Goal: Task Accomplishment & Management: Manage account settings

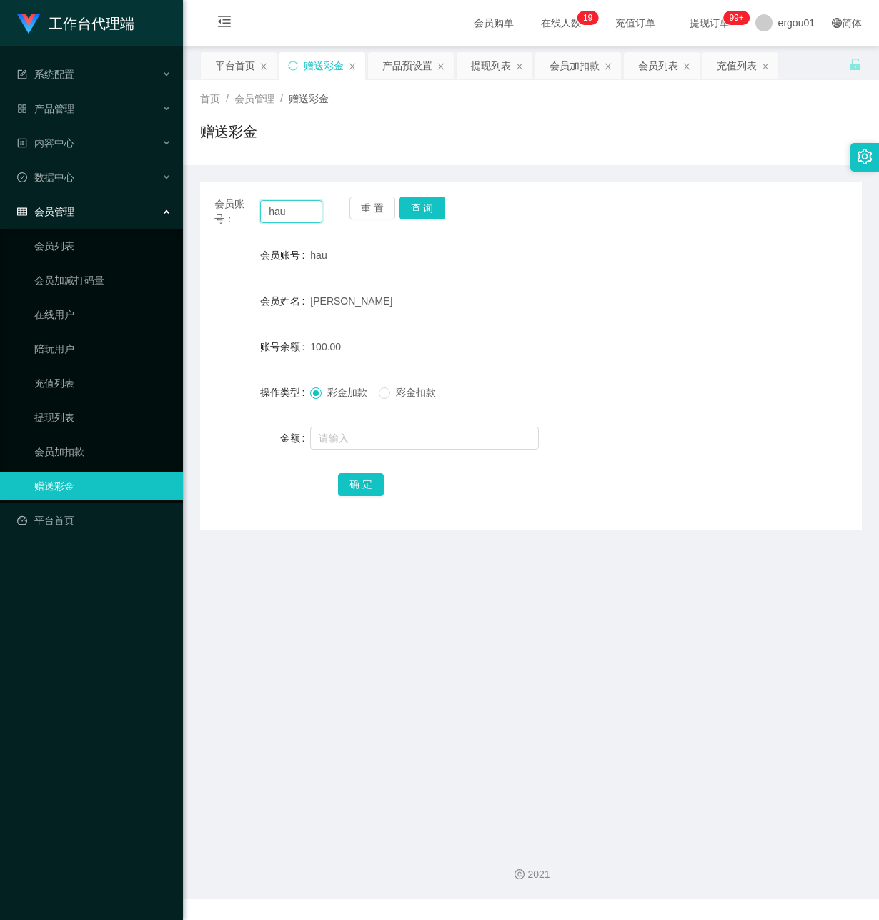
drag, startPoint x: 300, startPoint y: 212, endPoint x: 151, endPoint y: 212, distance: 149.4
click at [151, 212] on section "工作台代理端 系统配置 产品管理 产品列表 产品预设置 开奖记录 注单管理 即时注单 内容中心 数据中心 会员管理 会员列表 会员加减打码量 在线用户 陪玩用…" at bounding box center [439, 449] width 879 height 899
paste input "91256569"
click at [421, 212] on button "查 询" at bounding box center [423, 208] width 46 height 23
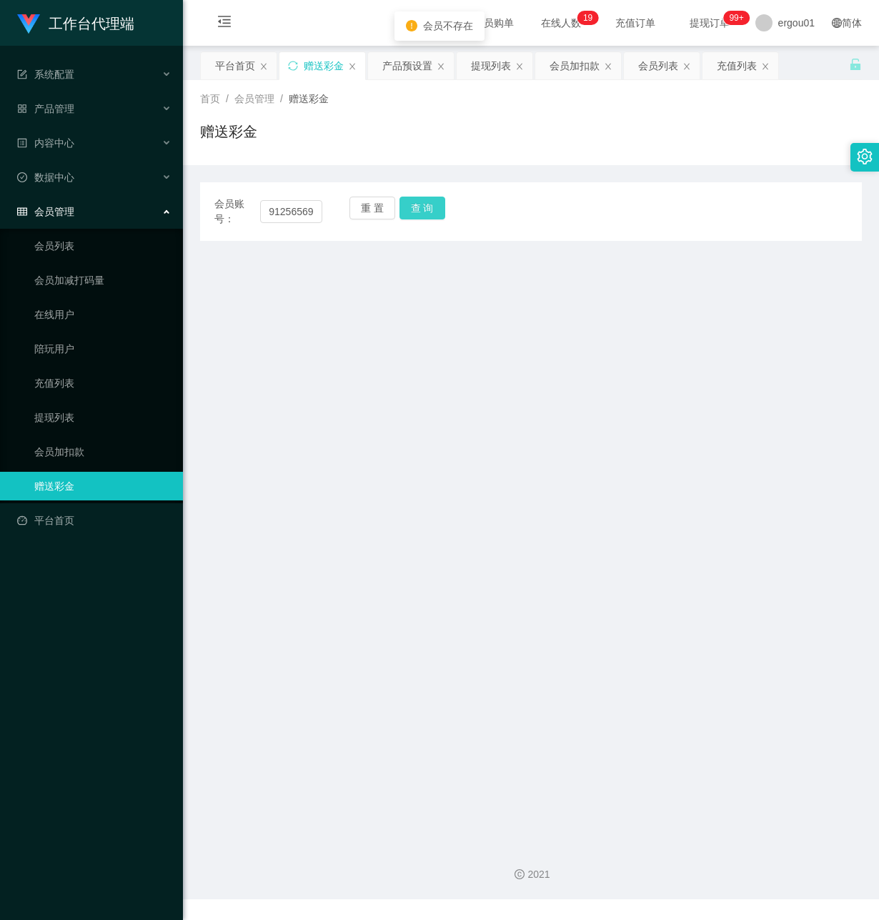
click at [417, 202] on button "查 询" at bounding box center [423, 208] width 46 height 23
drag, startPoint x: 365, startPoint y: 509, endPoint x: 375, endPoint y: 365, distance: 144.1
click at [365, 488] on main "关闭左侧 关闭右侧 关闭其它 刷新页面 平台首页 赠送彩金 产品预设置 提现列表 会员加扣款 会员列表 充值列表 首页 / 会员管理 / 赠送彩金 / 赠送彩…" at bounding box center [531, 439] width 696 height 787
drag, startPoint x: 267, startPoint y: 210, endPoint x: 522, endPoint y: 305, distance: 272.1
click at [509, 288] on main "关闭左侧 关闭右侧 关闭其它 刷新页面 平台首页 赠送彩金 产品预设置 提现列表 会员加扣款 会员列表 充值列表 首页 / 会员管理 / 赠送彩金 / 赠送彩…" at bounding box center [531, 439] width 696 height 787
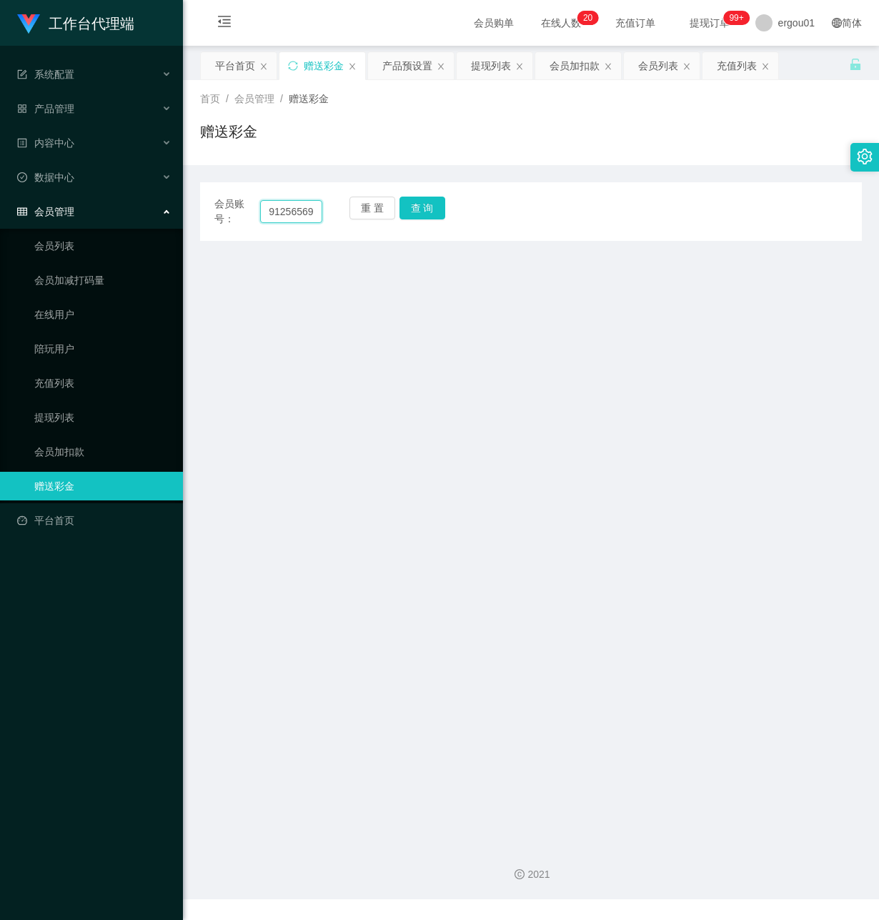
paste input "Shirleys"
type input "Shirleys"
drag, startPoint x: 427, startPoint y: 200, endPoint x: 429, endPoint y: 251, distance: 50.8
click at [427, 200] on button "查 询" at bounding box center [423, 208] width 46 height 23
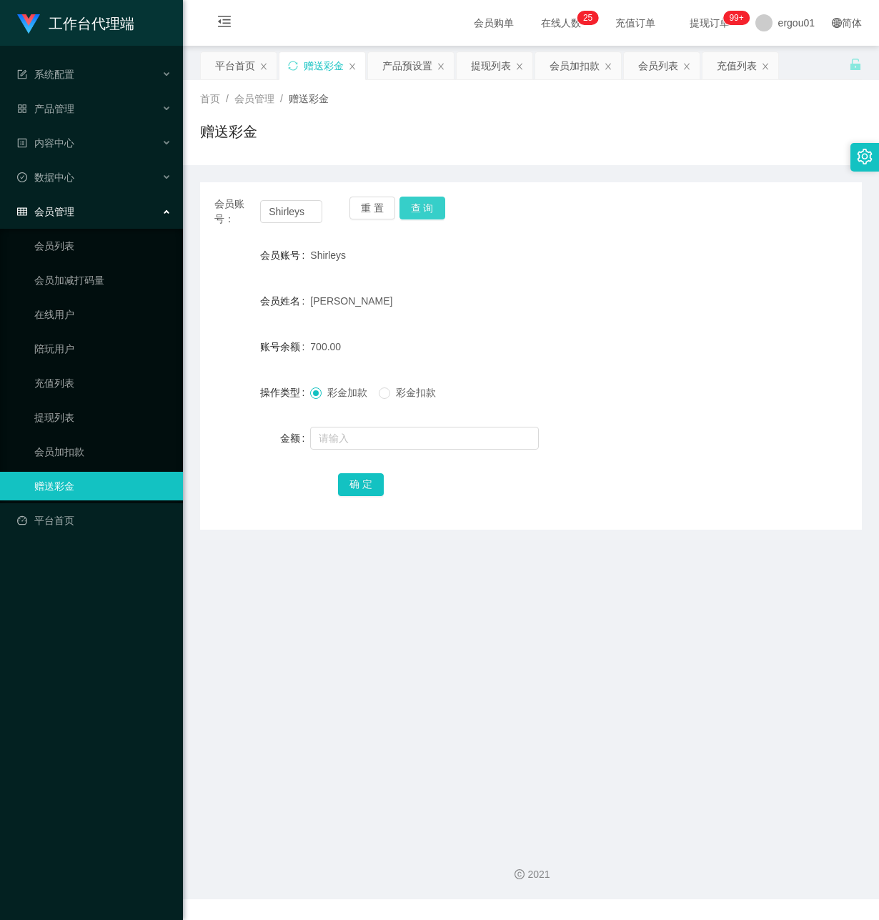
click at [416, 202] on button "查 询" at bounding box center [423, 208] width 46 height 23
click at [431, 209] on button "查 询" at bounding box center [423, 208] width 46 height 23
drag, startPoint x: 264, startPoint y: 209, endPoint x: 405, endPoint y: 241, distance: 144.5
click at [405, 241] on div "会员账号： [PERSON_NAME] 重 置 查 询 会员账号 Shirleys 会员姓名 [PERSON_NAME] 账号余额 1300.00 操作类型 …" at bounding box center [531, 355] width 662 height 347
click at [511, 74] on div "提现列表" at bounding box center [491, 65] width 40 height 27
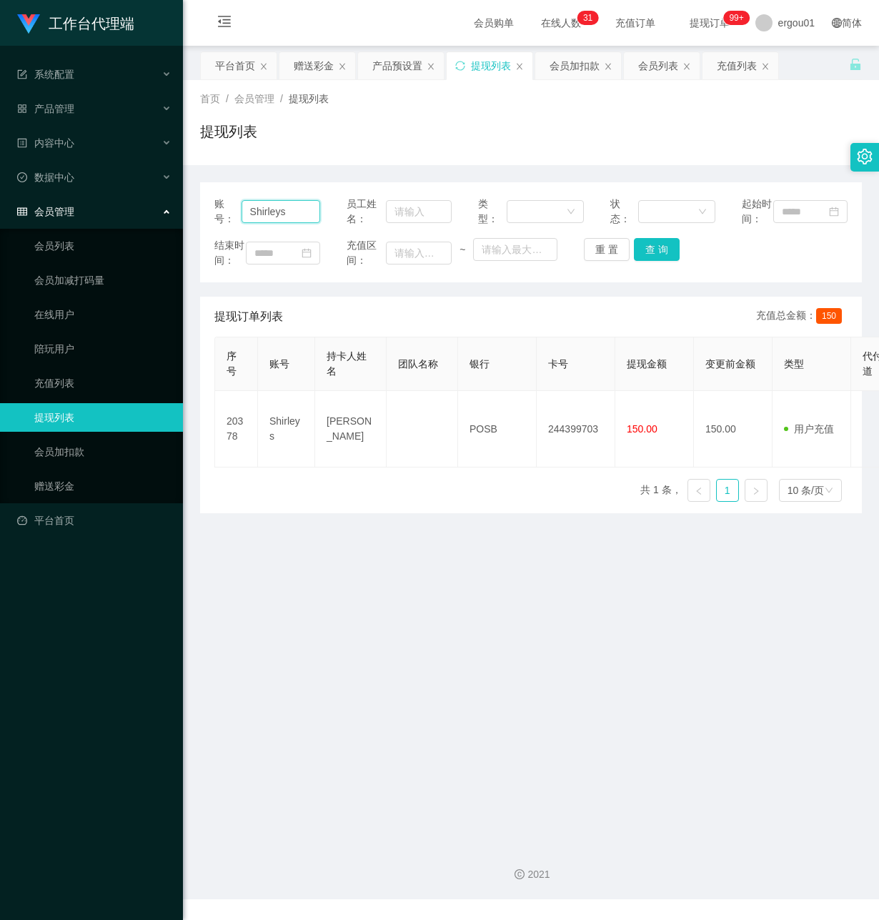
drag, startPoint x: 307, startPoint y: 217, endPoint x: -1, endPoint y: 217, distance: 308.8
click at [0, 217] on html "工作台代理端 系统配置 产品管理 产品列表 产品预设置 开奖记录 注单管理 即时注单 内容中心 数据中心 会员管理 会员列表 会员加减打码量 在线用户 陪玩用…" at bounding box center [439, 460] width 879 height 920
click at [661, 261] on button "查 询" at bounding box center [657, 249] width 46 height 23
click at [663, 254] on button "查 询" at bounding box center [657, 249] width 46 height 23
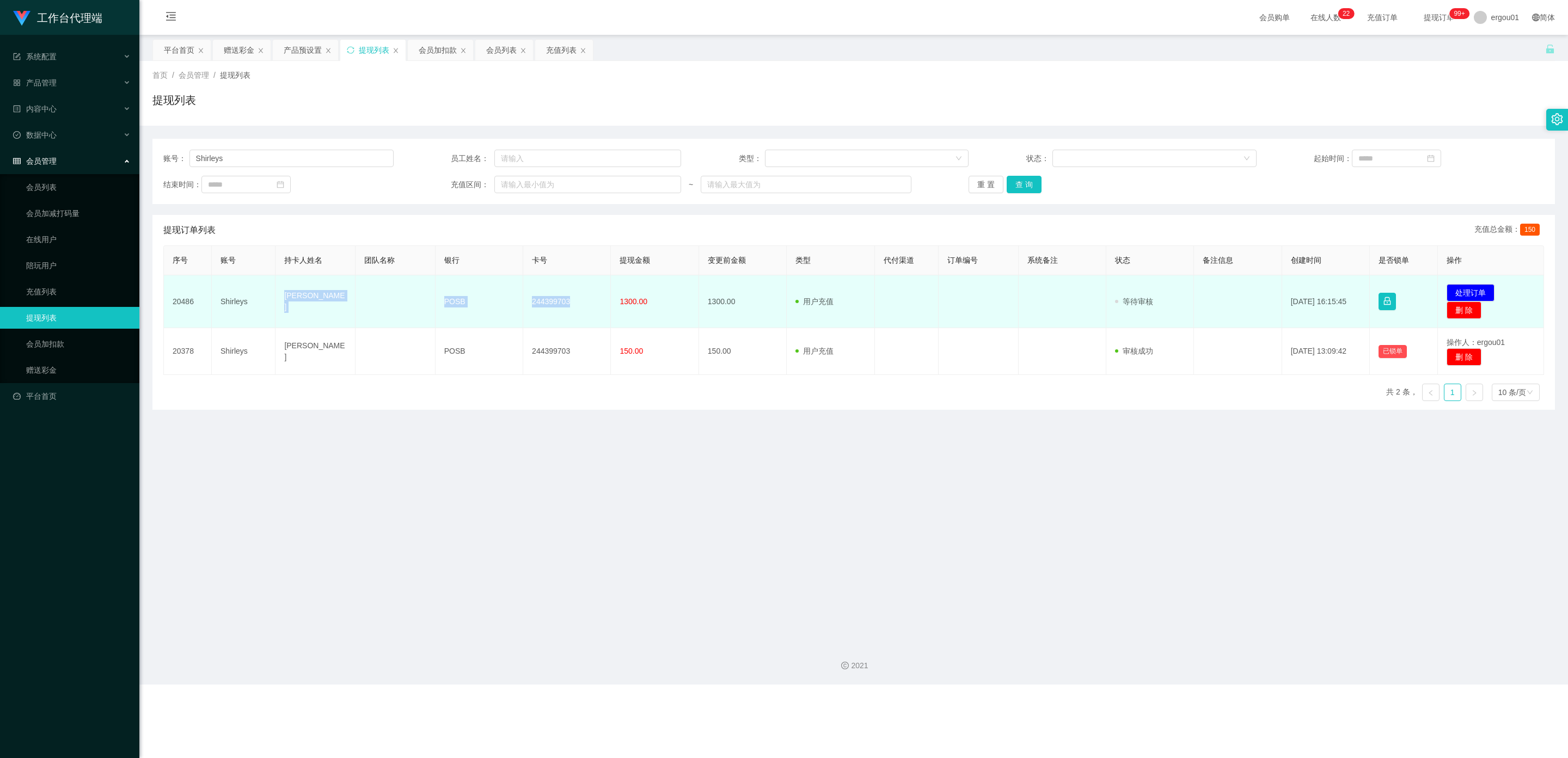
drag, startPoint x: 570, startPoint y: 297, endPoint x: 285, endPoint y: 304, distance: 285.1
click at [285, 304] on tr "20486 [PERSON_NAME] POSB 244399703 1300.00 1300.00 用户充值 人工扣款 审核驳回 审核成功 等待审核 [DA…" at bounding box center [854, 301] width 1380 height 53
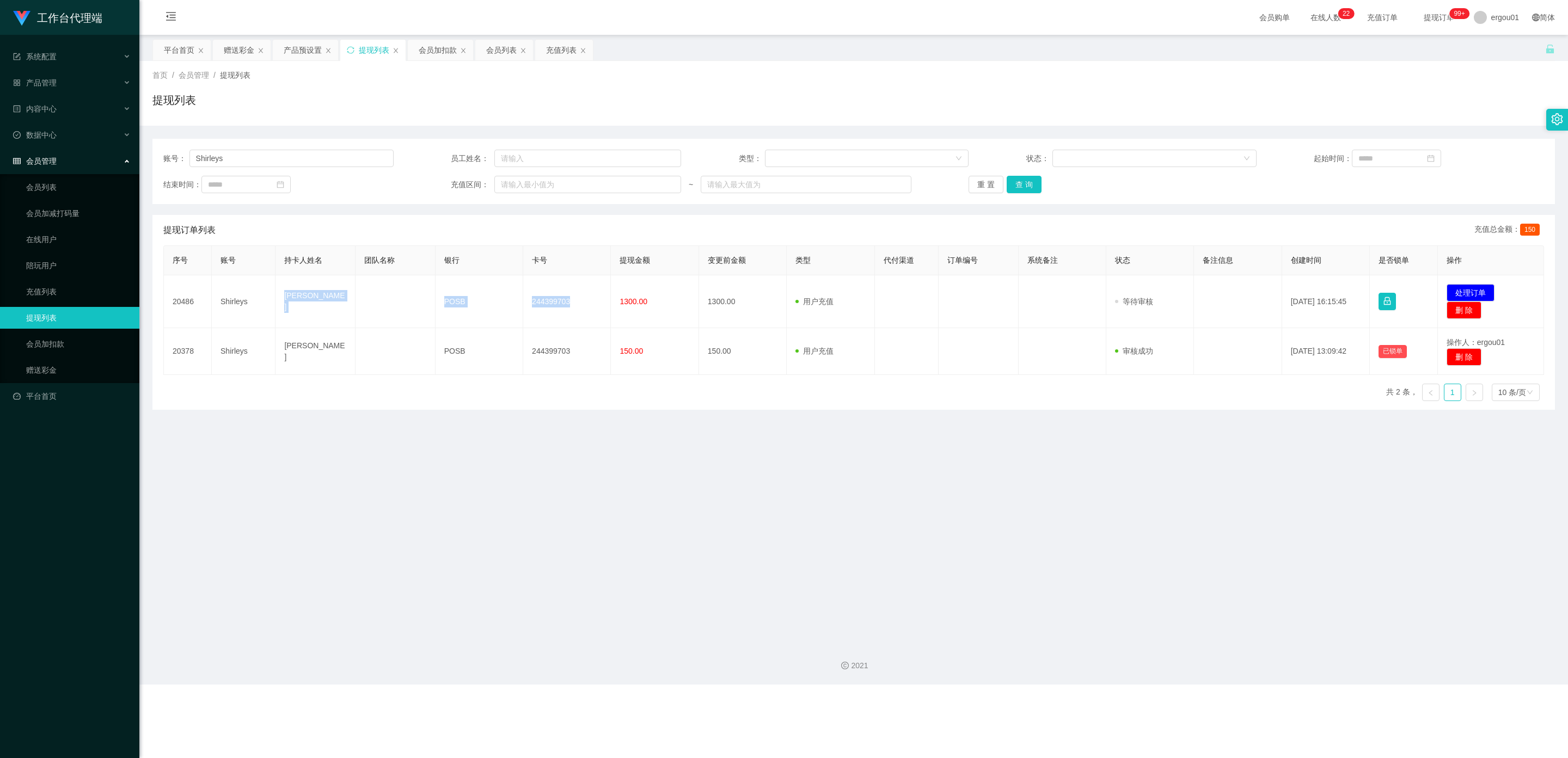
copy tr "[PERSON_NAME] POSB 244399703"
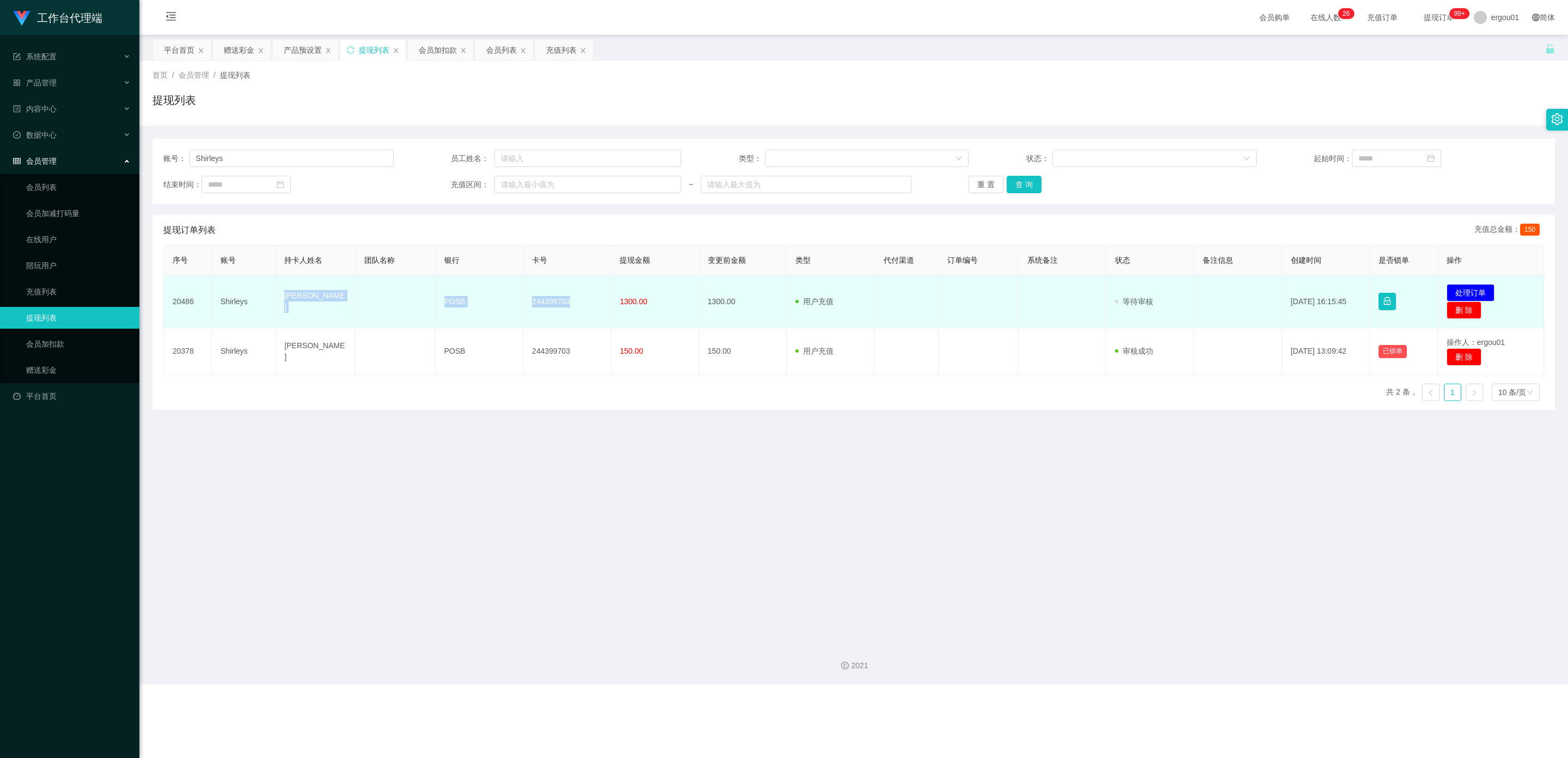
copy tr "[PERSON_NAME] POSB 244399703"
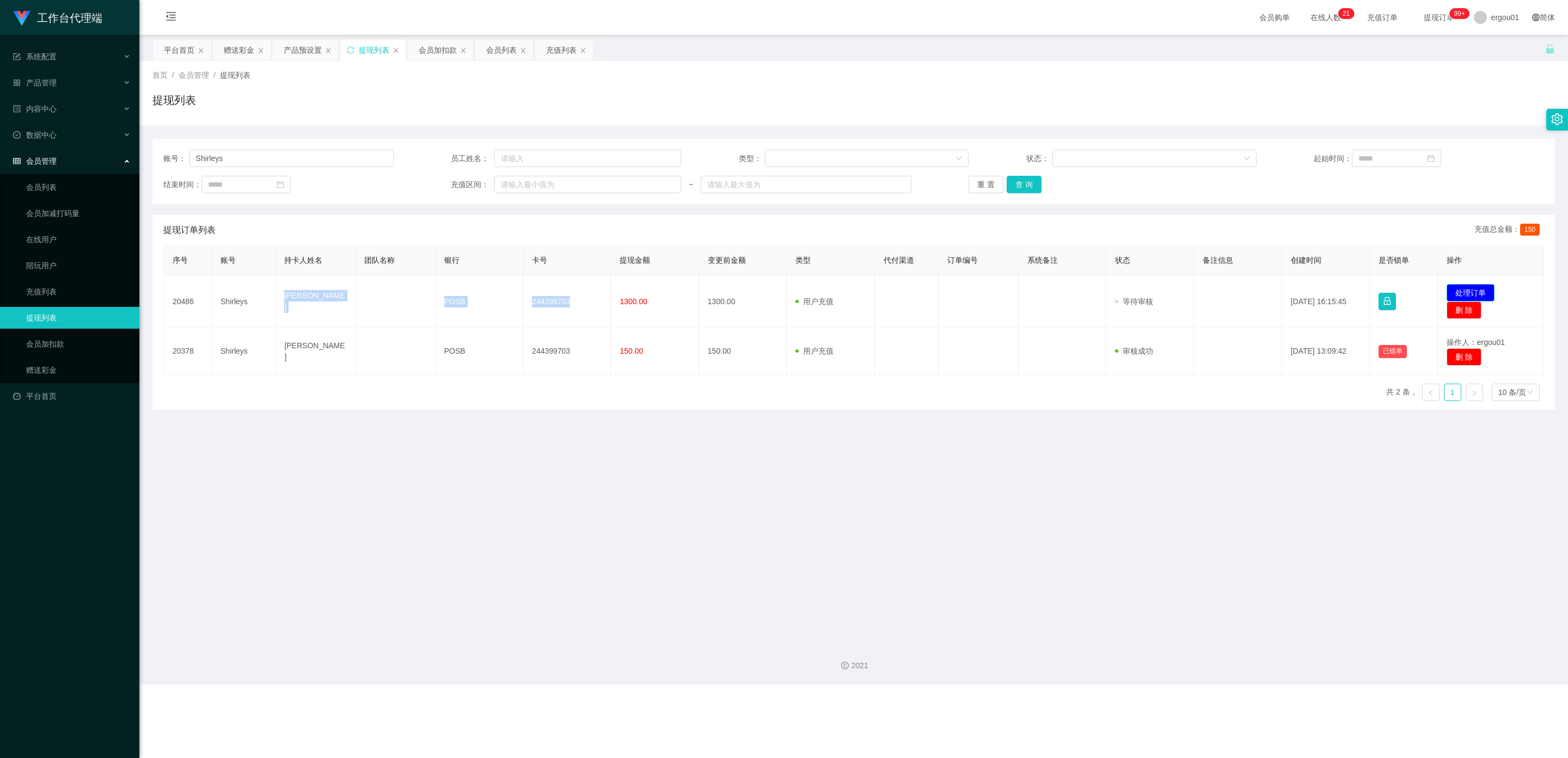
drag, startPoint x: 1451, startPoint y: 292, endPoint x: 1374, endPoint y: 291, distance: 77.0
click at [669, 292] on button "处理订单" at bounding box center [1470, 292] width 48 height 18
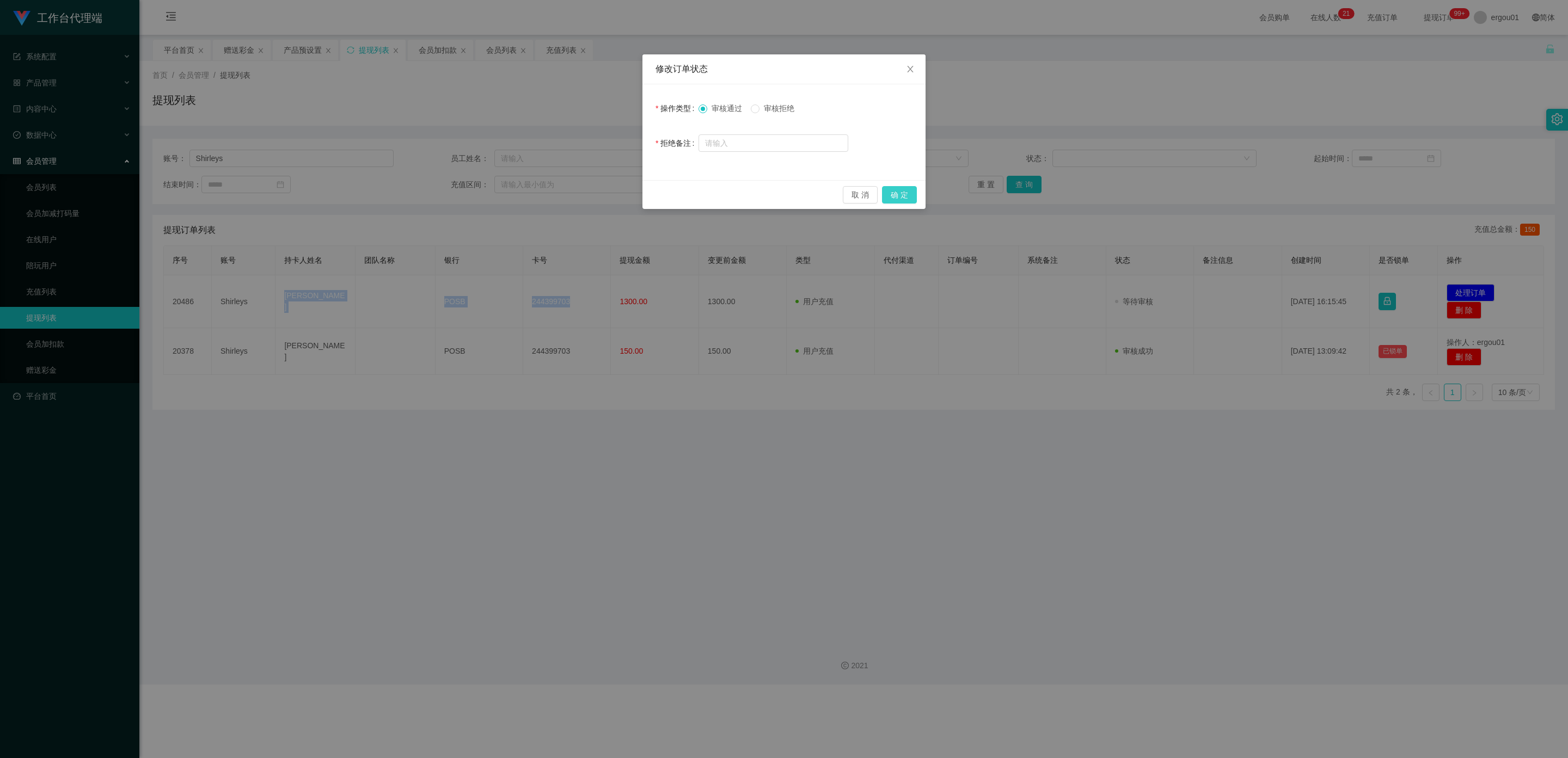
click at [669, 191] on button "确 定" at bounding box center [899, 194] width 35 height 18
